Goal: Information Seeking & Learning: Compare options

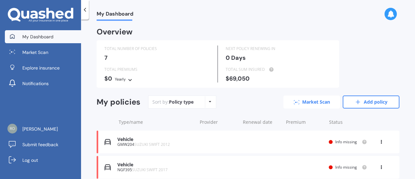
click at [317, 106] on link "Market Scan" at bounding box center [312, 101] width 57 height 13
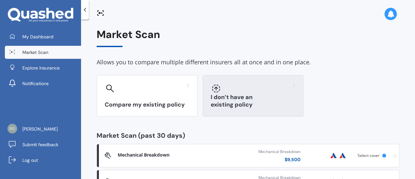
click at [243, 91] on div at bounding box center [253, 88] width 85 height 10
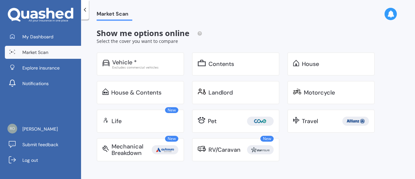
click at [160, 137] on div "Vehicle * Excludes commercial vehicles Contents House House & Contents Landlord…" at bounding box center [240, 106] width 286 height 109
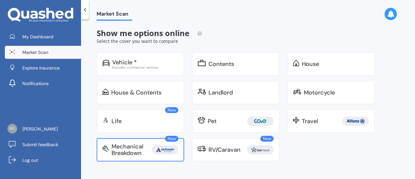
click at [161, 142] on div "New Mechanical Breakdown" at bounding box center [141, 149] width 88 height 23
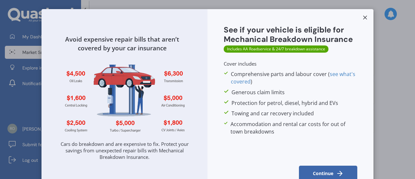
click at [321, 166] on button "Continue" at bounding box center [328, 173] width 58 height 16
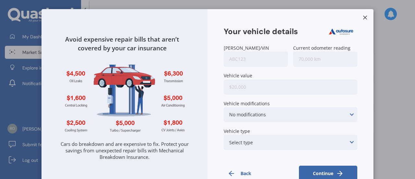
click at [255, 64] on input "[PERSON_NAME]/VIN" at bounding box center [256, 59] width 64 height 15
type input "ndc353"
click at [310, 63] on input "Current odometer reading" at bounding box center [325, 59] width 64 height 15
type input "132,024"
click at [268, 98] on div "[PERSON_NAME]/VIN ndc353 Current odometer reading 132,024 Vehicle value Vehicle…" at bounding box center [291, 98] width 134 height 107
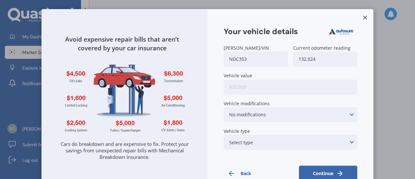
click at [291, 85] on input "Vehicle value" at bounding box center [291, 86] width 134 height 15
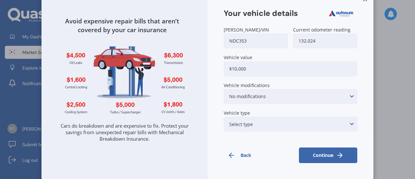
type input "$10,000"
click at [297, 113] on label "Vehicle type" at bounding box center [289, 112] width 131 height 5
click at [289, 122] on div "Select type None of the below Electric Hybrid Turbo/Supercharged or Rotary" at bounding box center [291, 123] width 134 height 15
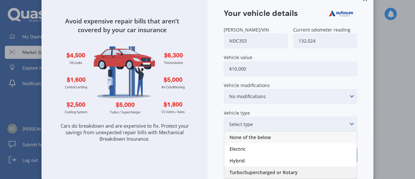
click at [253, 171] on span "Turbo/Supercharged or Rotary" at bounding box center [264, 172] width 68 height 5
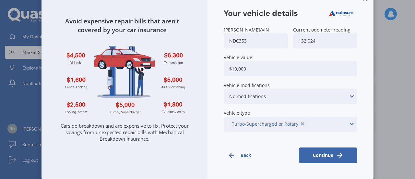
click at [325, 153] on button "Continue" at bounding box center [328, 155] width 58 height 16
click at [246, 157] on button "Back" at bounding box center [253, 156] width 58 height 16
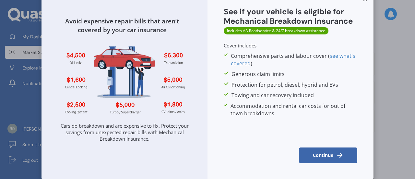
click at [328, 154] on button "Continue" at bounding box center [328, 155] width 58 height 16
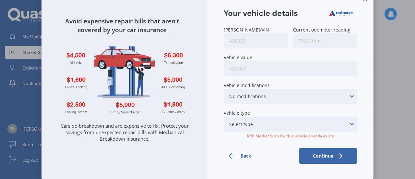
click at [252, 39] on input "[PERSON_NAME]/VIN" at bounding box center [256, 40] width 64 height 15
type input "jpd533"
click at [311, 37] on input "Current odometer reading" at bounding box center [325, 40] width 64 height 15
type input "96,500"
click at [258, 62] on input "Vehicle value" at bounding box center [291, 68] width 134 height 15
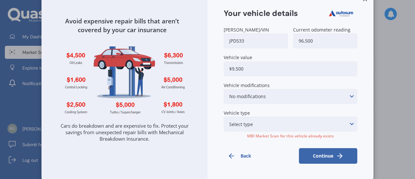
type input "$9,500"
click at [259, 122] on div "Select type None of the below Electric Hybrid Turbo/Supercharged or Rotary" at bounding box center [291, 123] width 134 height 15
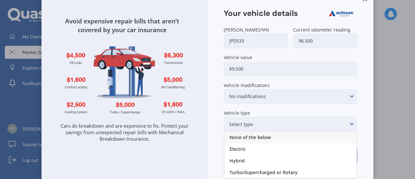
click at [255, 137] on span "None of the below" at bounding box center [250, 137] width 41 height 5
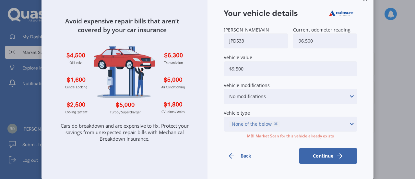
click at [332, 156] on button "Continue" at bounding box center [328, 156] width 58 height 16
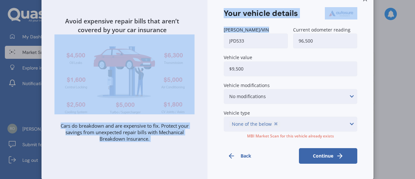
drag, startPoint x: 273, startPoint y: 49, endPoint x: 183, endPoint y: 43, distance: 90.4
click at [183, 43] on div "Avoid expensive repair bills that aren’t covered by your car insurance Cars do …" at bounding box center [208, 85] width 332 height 188
click at [252, 35] on input "jpd533" at bounding box center [256, 40] width 64 height 15
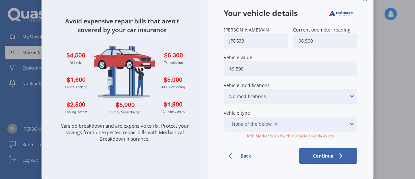
drag, startPoint x: 253, startPoint y: 38, endPoint x: 193, endPoint y: 40, distance: 60.1
click at [193, 40] on div "Avoid expensive repair bills that aren’t covered by your car insurance Cars do …" at bounding box center [208, 85] width 332 height 188
type input "rfj717"
drag, startPoint x: 327, startPoint y: 44, endPoint x: 239, endPoint y: 43, distance: 87.3
click at [239, 43] on div "[PERSON_NAME]/VIN rfj717 Current odometer reading 96,500 Vehicle value $9,500 V…" at bounding box center [291, 80] width 134 height 107
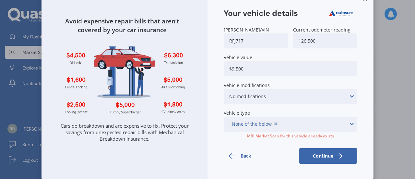
type input "126,500"
drag, startPoint x: 249, startPoint y: 72, endPoint x: 174, endPoint y: 70, distance: 75.0
click at [174, 70] on div "Avoid expensive repair bills that aren’t covered by your car insurance Cars do …" at bounding box center [208, 85] width 332 height 188
type input "$10,000"
click at [275, 123] on icon at bounding box center [276, 124] width 3 height 6
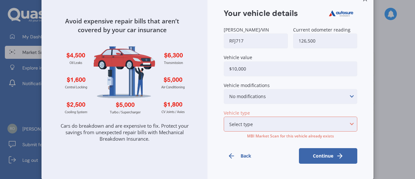
click at [285, 123] on div "Select type None of the below Electric Hybrid Turbo/Supercharged or Rotary" at bounding box center [291, 123] width 134 height 15
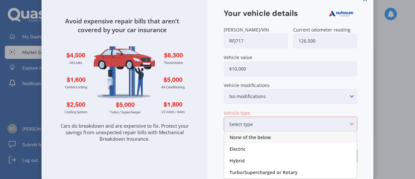
click at [256, 135] on span "None of the below" at bounding box center [250, 137] width 41 height 5
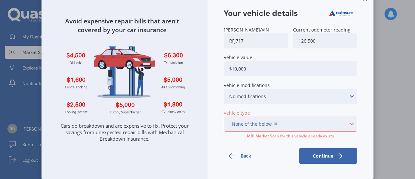
click at [320, 151] on button "Continue" at bounding box center [328, 156] width 58 height 16
click at [324, 153] on button "Continue" at bounding box center [328, 156] width 58 height 16
click at [333, 153] on button "Continue" at bounding box center [328, 156] width 58 height 16
click at [378, 92] on div "Avoid expensive repair bills that aren’t covered by your car insurance Cars do …" at bounding box center [207, 89] width 415 height 179
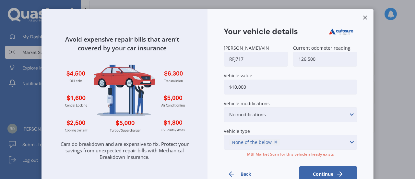
click at [364, 19] on icon at bounding box center [365, 17] width 6 height 6
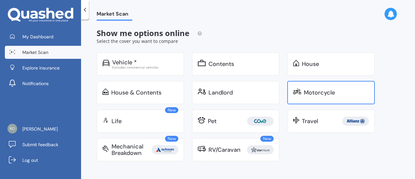
scroll to position [2, 0]
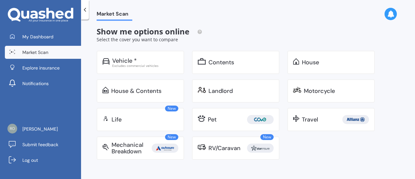
click at [39, 54] on span "Market Scan" at bounding box center [35, 52] width 26 height 6
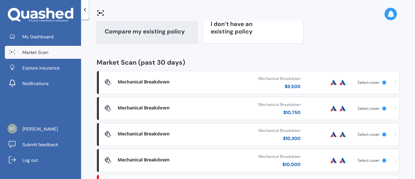
scroll to position [78, 0]
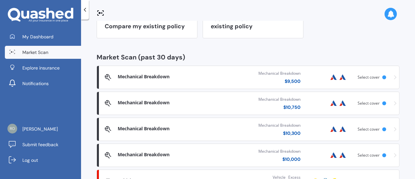
click at [394, 79] on icon at bounding box center [395, 77] width 3 height 4
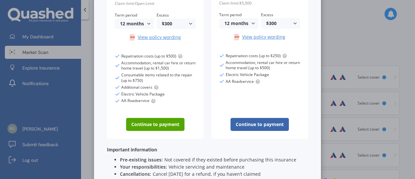
scroll to position [127, 0]
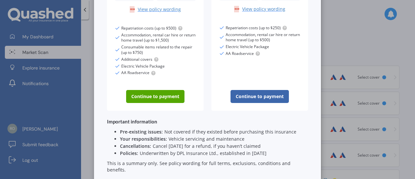
click at [352, 66] on div "Mechanical Breakdown Insurance options - GMW204 Includes AA Roadservice & 24/7 …" at bounding box center [207, 89] width 415 height 179
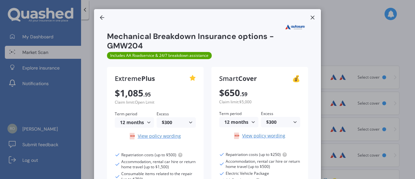
click at [311, 18] on icon at bounding box center [313, 17] width 6 height 6
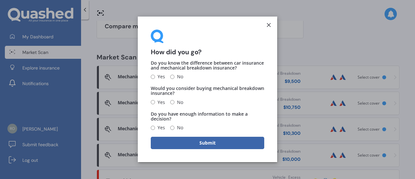
click at [262, 23] on form "How did you go? Do you know the difference between car insurance and mechanical…" at bounding box center [208, 89] width 140 height 145
click at [265, 25] on form "How did you go? Do you know the difference between car insurance and mechanical…" at bounding box center [208, 89] width 140 height 145
click at [267, 26] on icon at bounding box center [269, 25] width 6 height 6
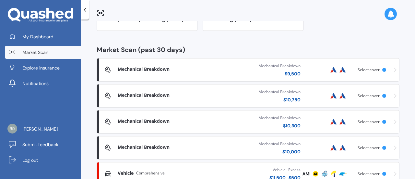
scroll to position [86, 0]
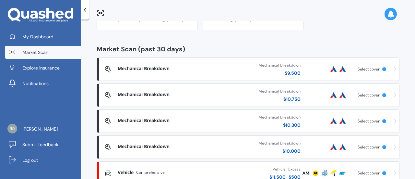
click at [394, 147] on icon at bounding box center [395, 147] width 3 height 5
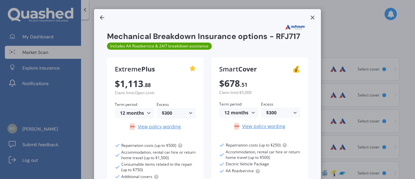
click at [238, 114] on div "12 months" at bounding box center [238, 112] width 26 height 5
click at [228, 137] on span "24 months" at bounding box center [236, 138] width 23 height 6
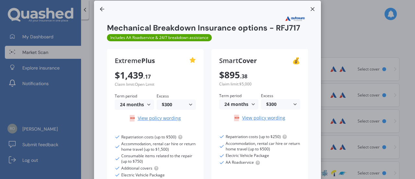
scroll to position [0, 0]
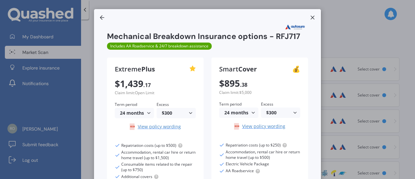
click at [306, 17] on div "Mechanical Breakdown Insurance options - RFJ717 Includes AA Roadservice & 24/7 …" at bounding box center [207, 156] width 227 height 294
click at [310, 18] on icon at bounding box center [313, 17] width 6 height 6
